Goal: Find specific page/section: Find specific page/section

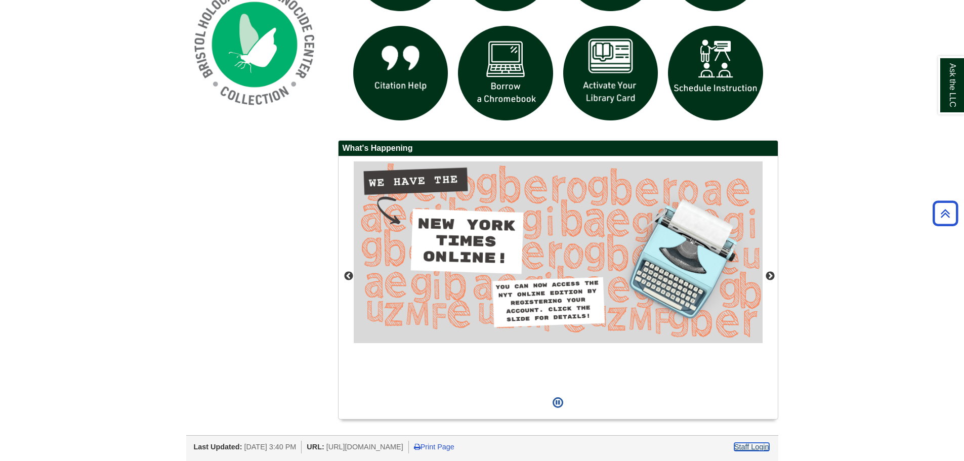
click at [754, 443] on link "Staff Login" at bounding box center [752, 447] width 35 height 8
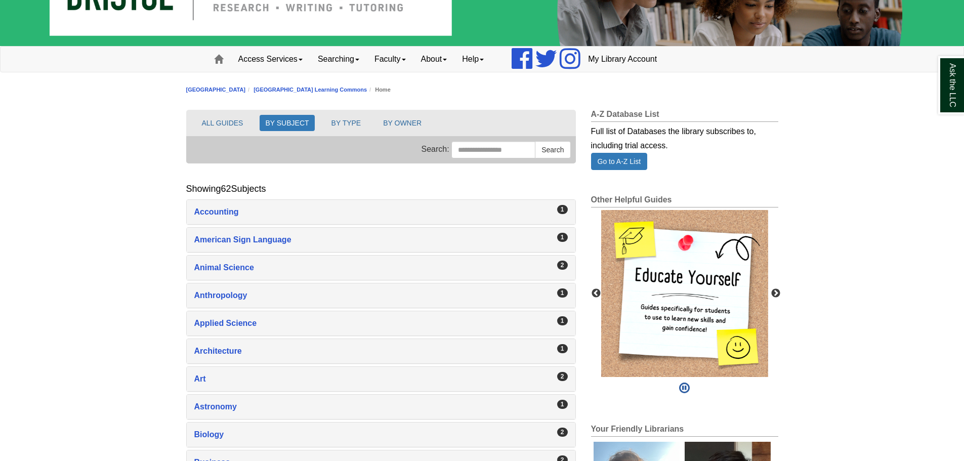
scroll to position [101, 0]
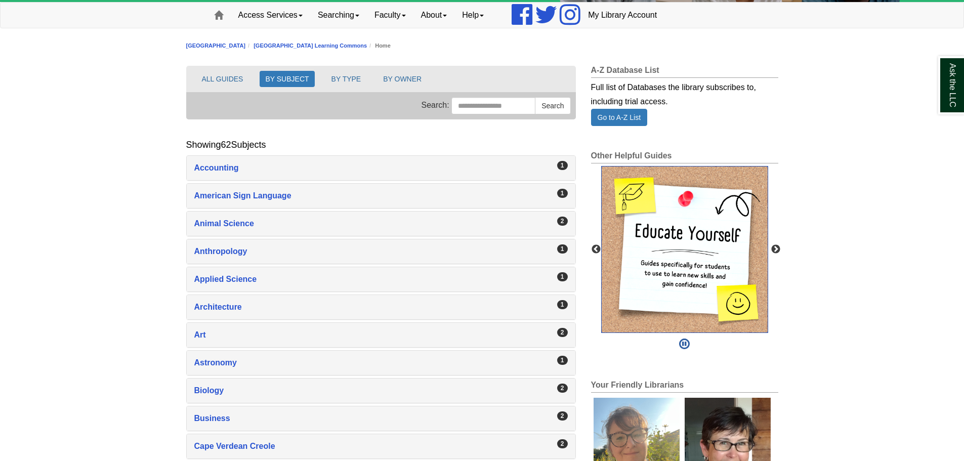
click at [703, 222] on img "slideshow" at bounding box center [684, 249] width 167 height 167
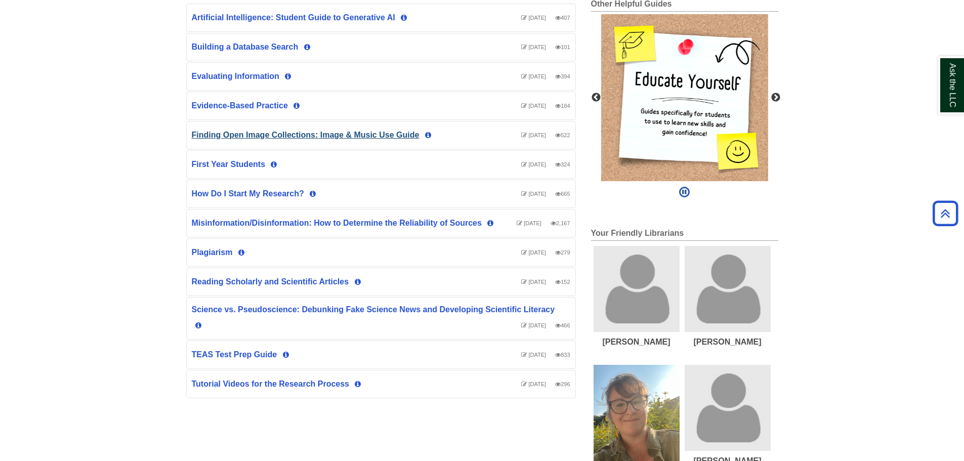
scroll to position [202, 0]
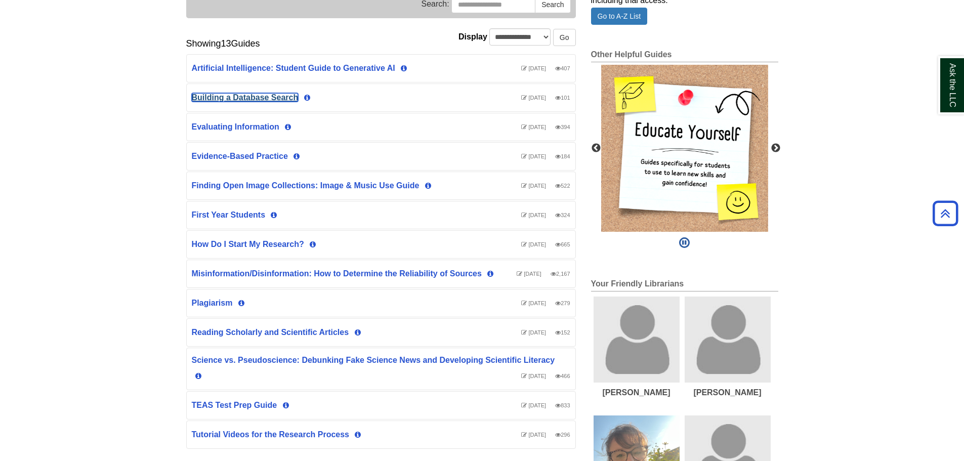
click at [272, 96] on link "Building a Database Search" at bounding box center [245, 97] width 107 height 9
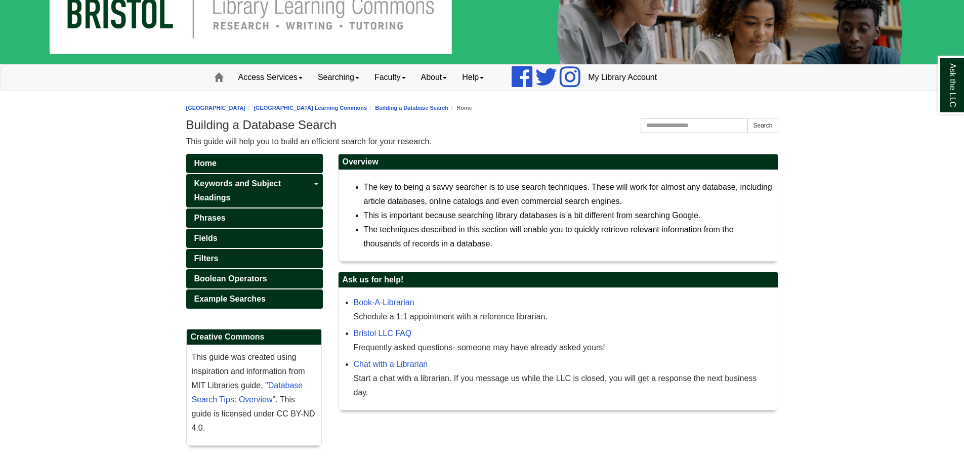
scroll to position [78, 0]
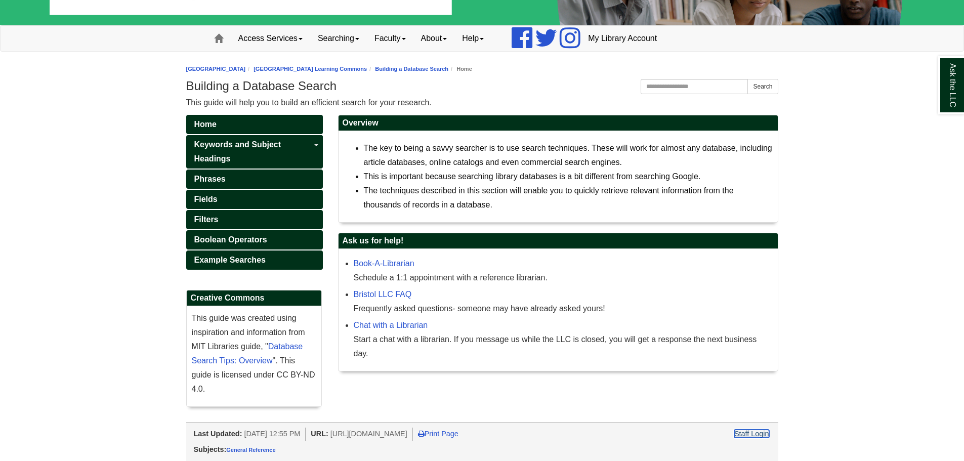
click at [757, 433] on link "Staff Login" at bounding box center [752, 434] width 35 height 8
